Goal: Information Seeking & Learning: Learn about a topic

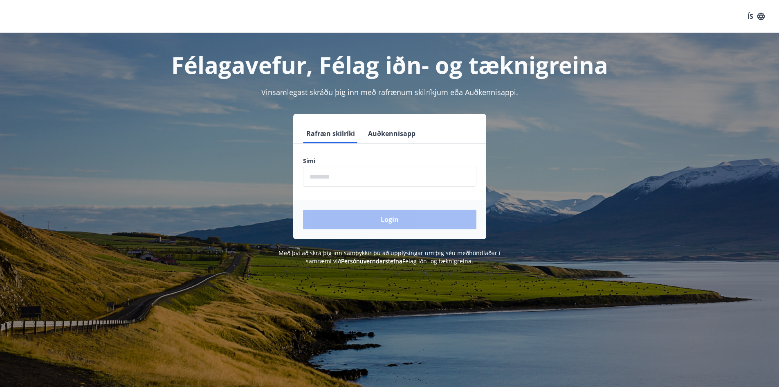
click at [364, 162] on label "Sími" at bounding box center [389, 161] width 173 height 8
click at [368, 176] on input "phone" at bounding box center [389, 176] width 173 height 20
type input "********"
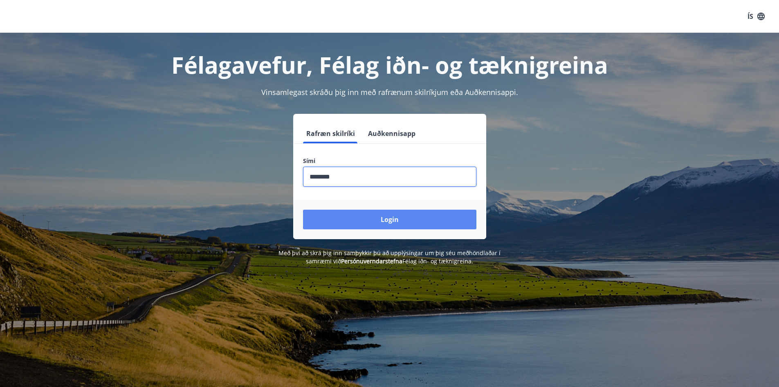
click at [397, 220] on button "Login" at bounding box center [389, 219] width 173 height 20
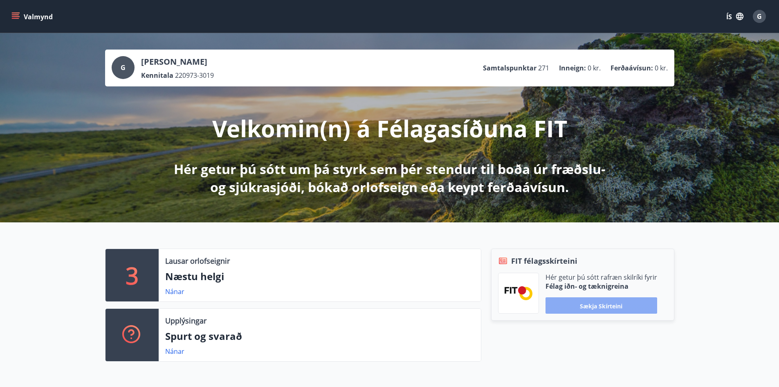
click at [601, 305] on font "Sækja skírteini" at bounding box center [601, 305] width 43 height 8
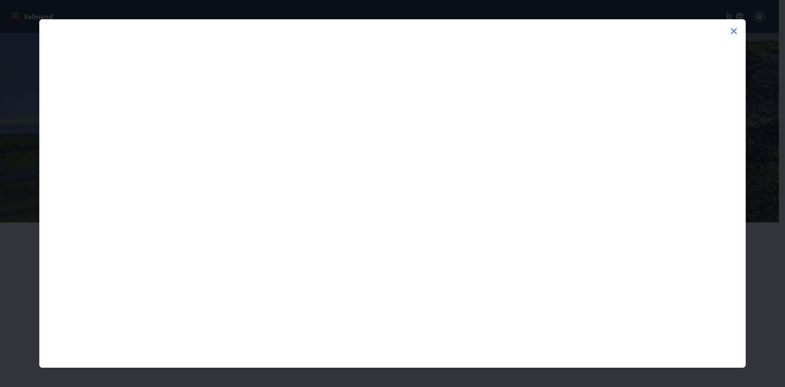
click at [734, 30] on icon at bounding box center [734, 31] width 10 height 10
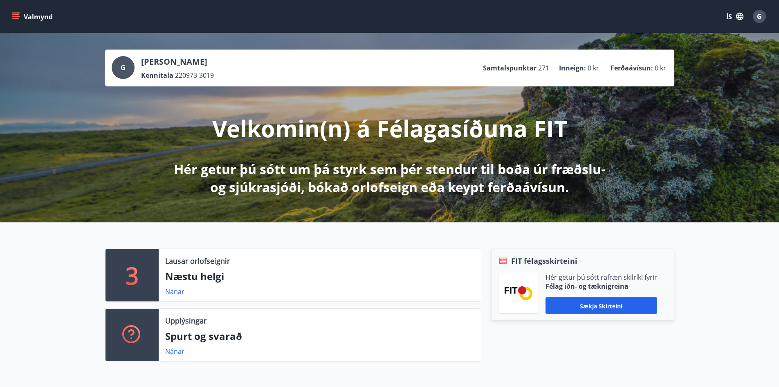
click at [513, 70] on font "Samtalspunktar" at bounding box center [510, 67] width 54 height 9
click at [638, 63] on ul "Samtalspunktar 271 Inneign : 0 kr. Ferðaávísun : 0 kr." at bounding box center [575, 68] width 185 height 16
click at [759, 16] on font "G" at bounding box center [759, 16] width 5 height 9
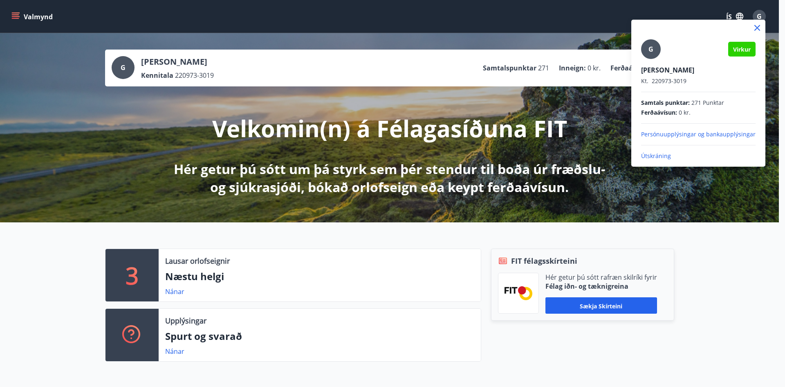
click at [760, 14] on div at bounding box center [392, 193] width 785 height 387
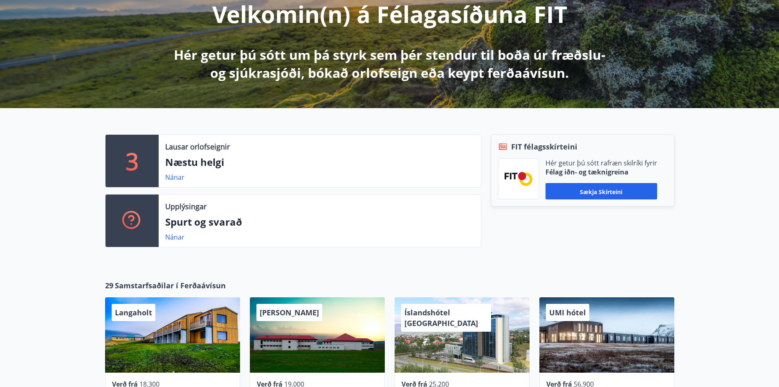
scroll to position [123, 0]
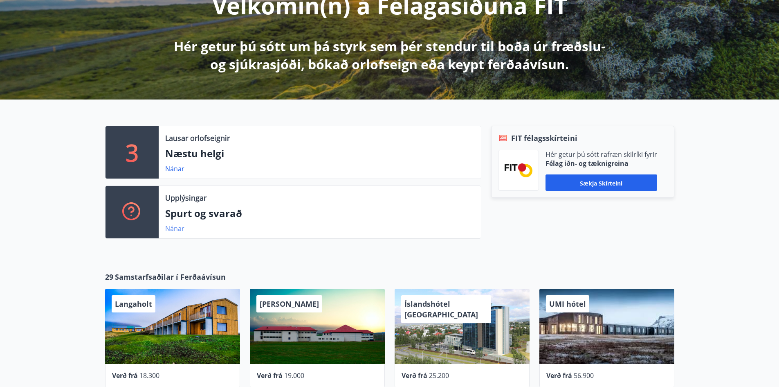
click at [175, 229] on font "Nánar" at bounding box center [174, 228] width 19 height 9
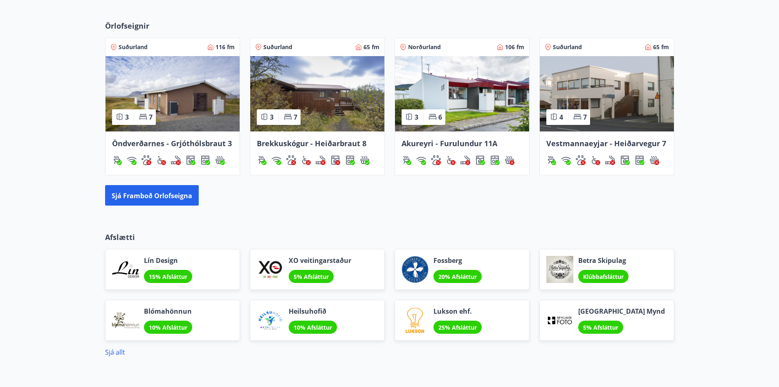
scroll to position [603, 0]
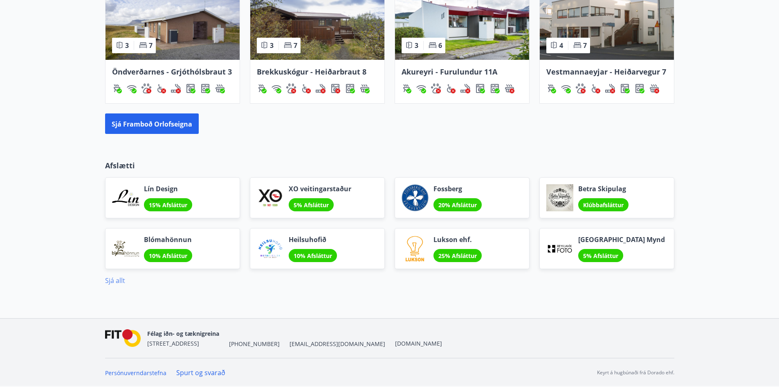
click at [112, 279] on font "Sjá allt" at bounding box center [115, 280] width 20 height 9
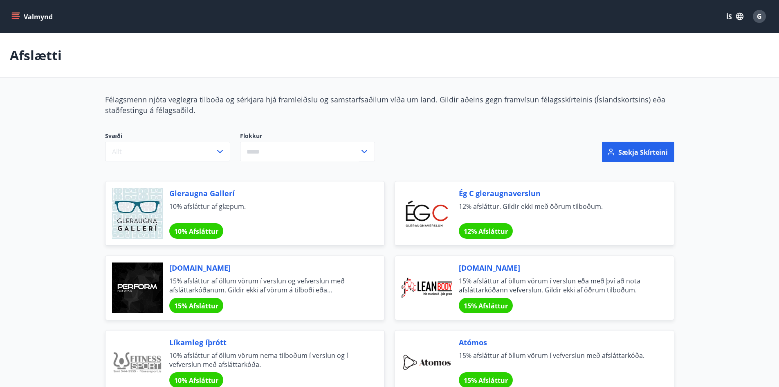
click at [16, 14] on icon "matseðill" at bounding box center [15, 14] width 7 height 1
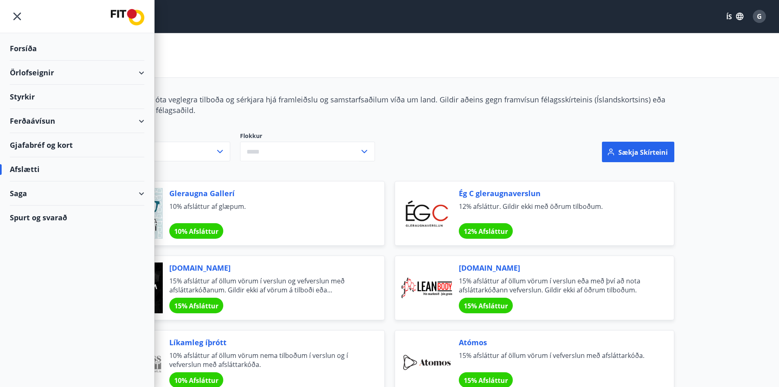
click at [21, 53] on font "Styrkir" at bounding box center [23, 48] width 27 height 10
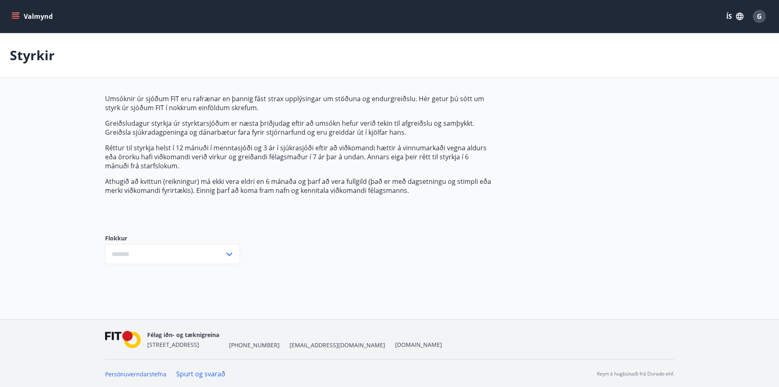
type input "***"
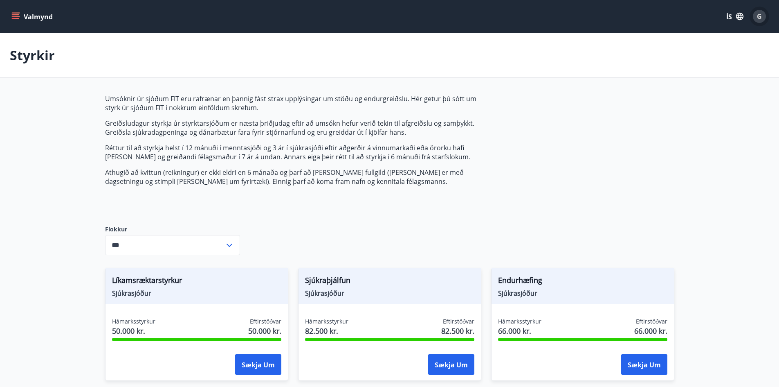
click at [761, 13] on font "G" at bounding box center [759, 16] width 5 height 9
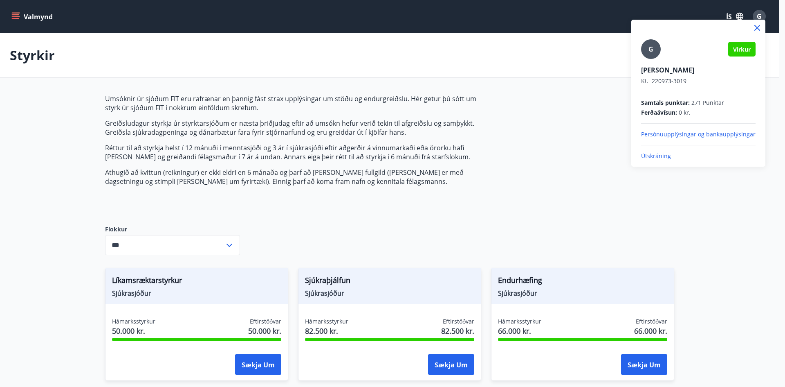
click at [661, 153] on font "Útskráning" at bounding box center [656, 156] width 30 height 8
